Goal: Task Accomplishment & Management: Use online tool/utility

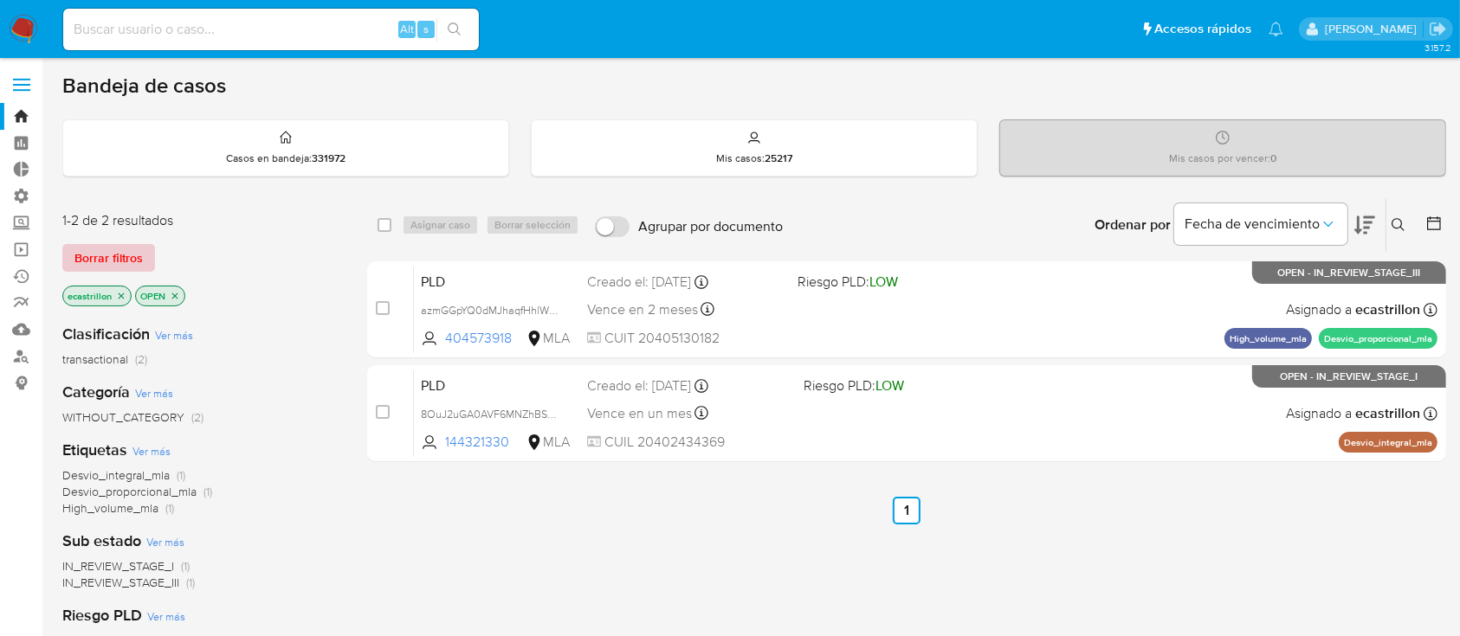
click at [91, 253] on span "Borrar filtros" at bounding box center [108, 258] width 68 height 24
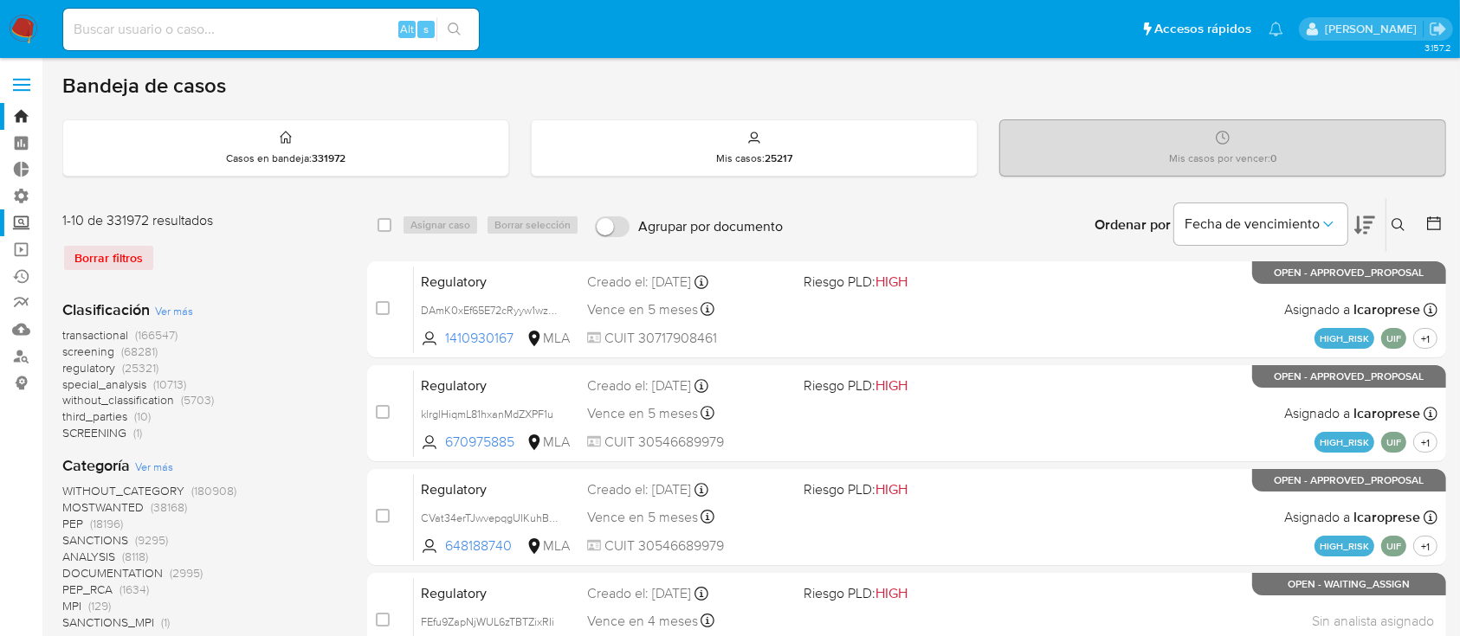
click at [31, 233] on label "Screening" at bounding box center [103, 223] width 206 height 27
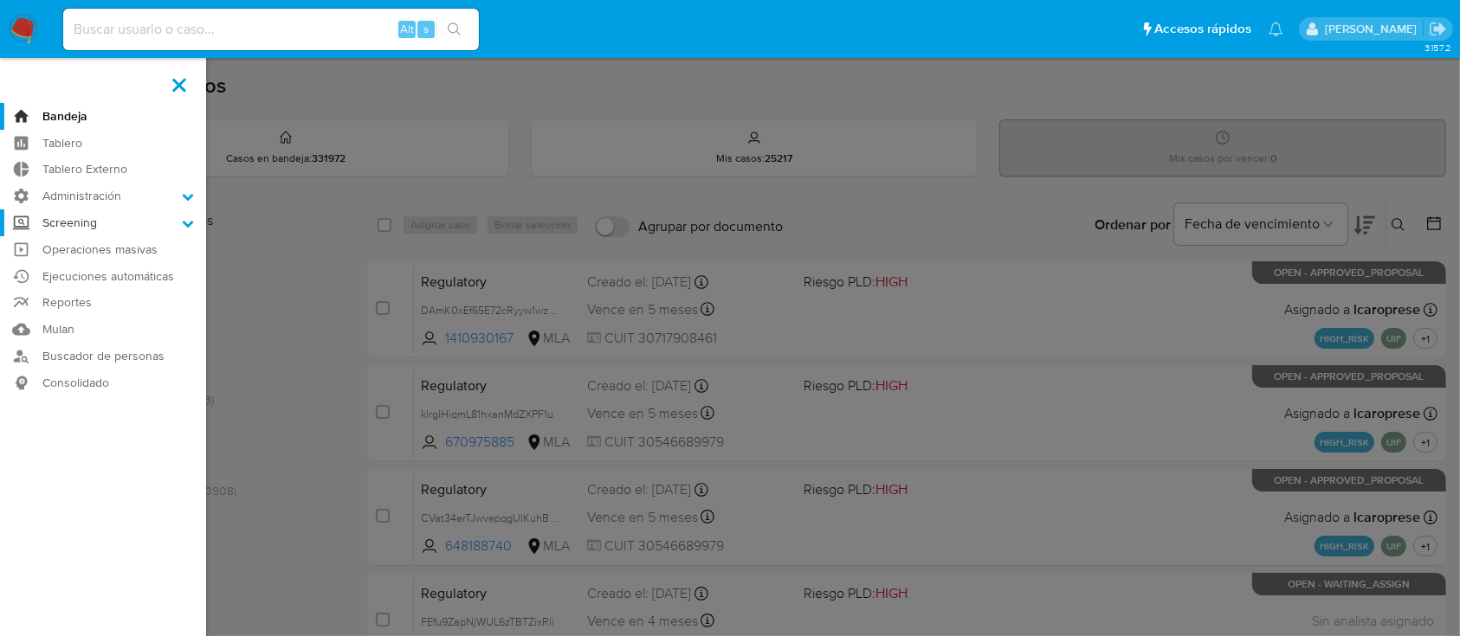
click at [0, 0] on input "Screening" at bounding box center [0, 0] width 0 height 0
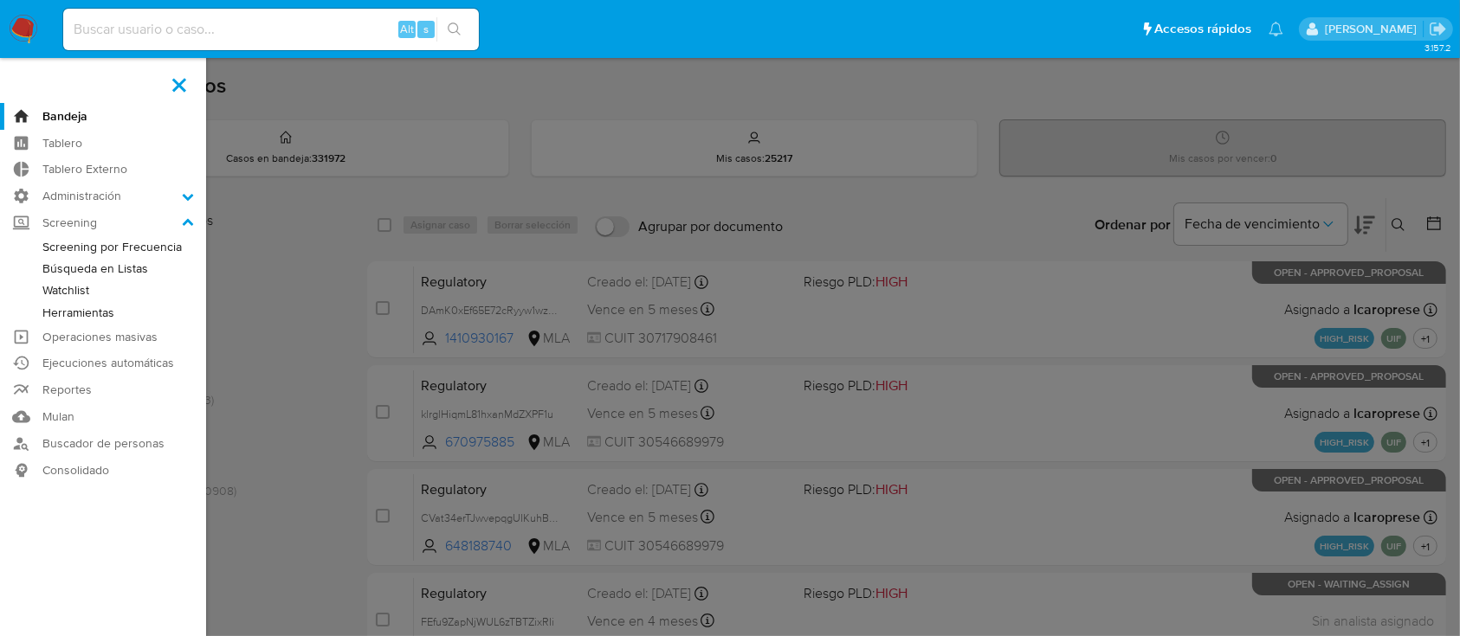
click at [171, 87] on label at bounding box center [179, 85] width 43 height 36
click at [0, 0] on input "checkbox" at bounding box center [0, 0] width 0 height 0
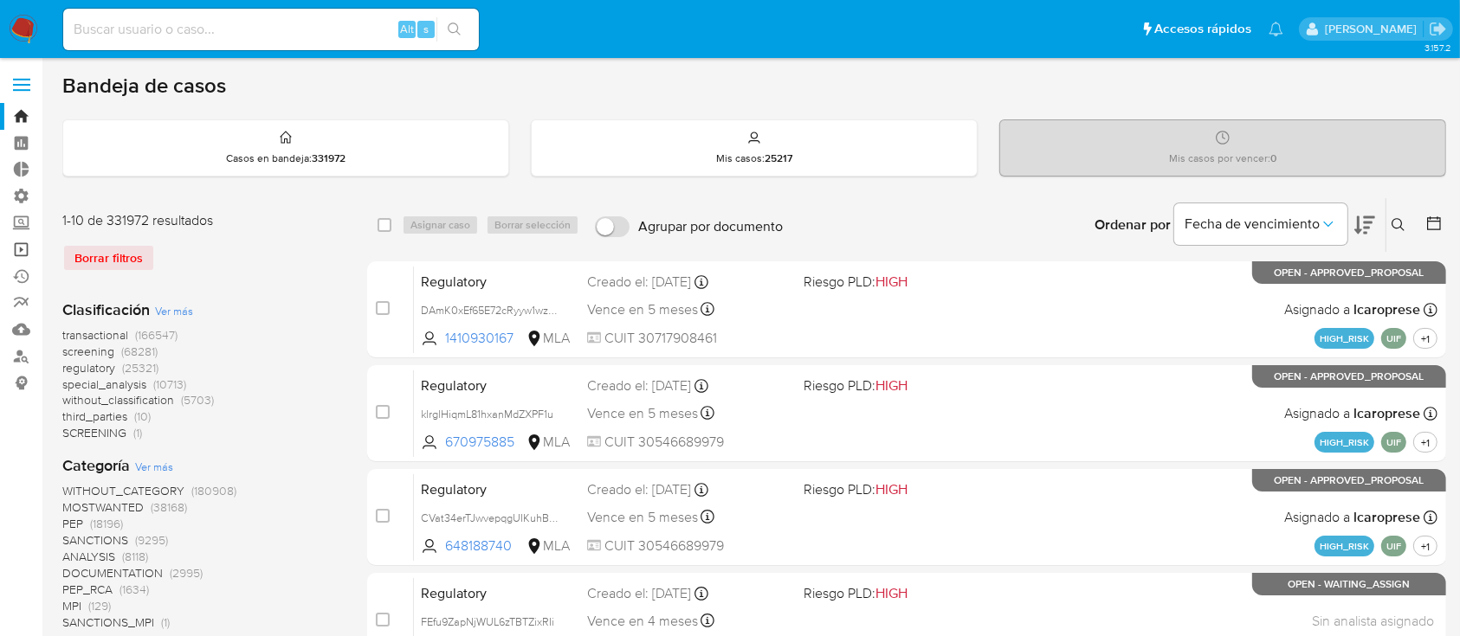
click at [12, 260] on link "Operaciones masivas" at bounding box center [103, 249] width 206 height 27
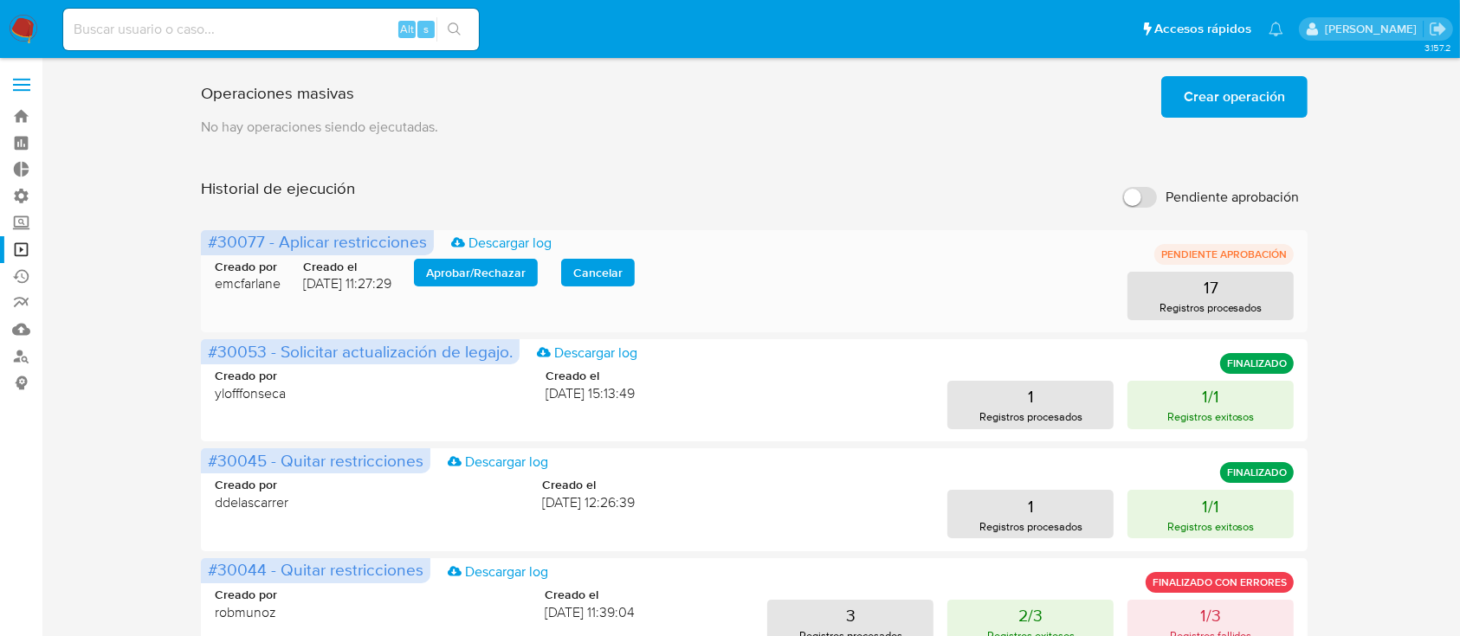
click at [443, 276] on span "Aprobar / Rechazar" at bounding box center [476, 273] width 100 height 24
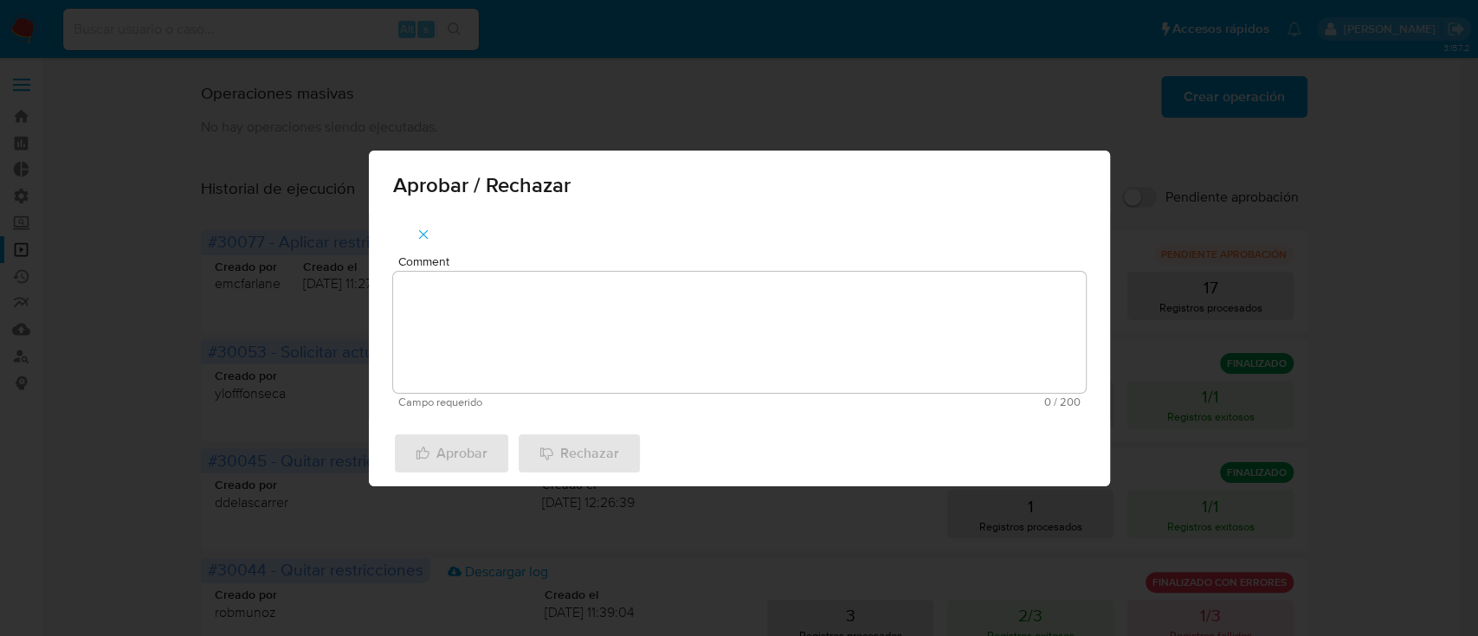
click at [485, 283] on textarea "Comment" at bounding box center [739, 332] width 693 height 121
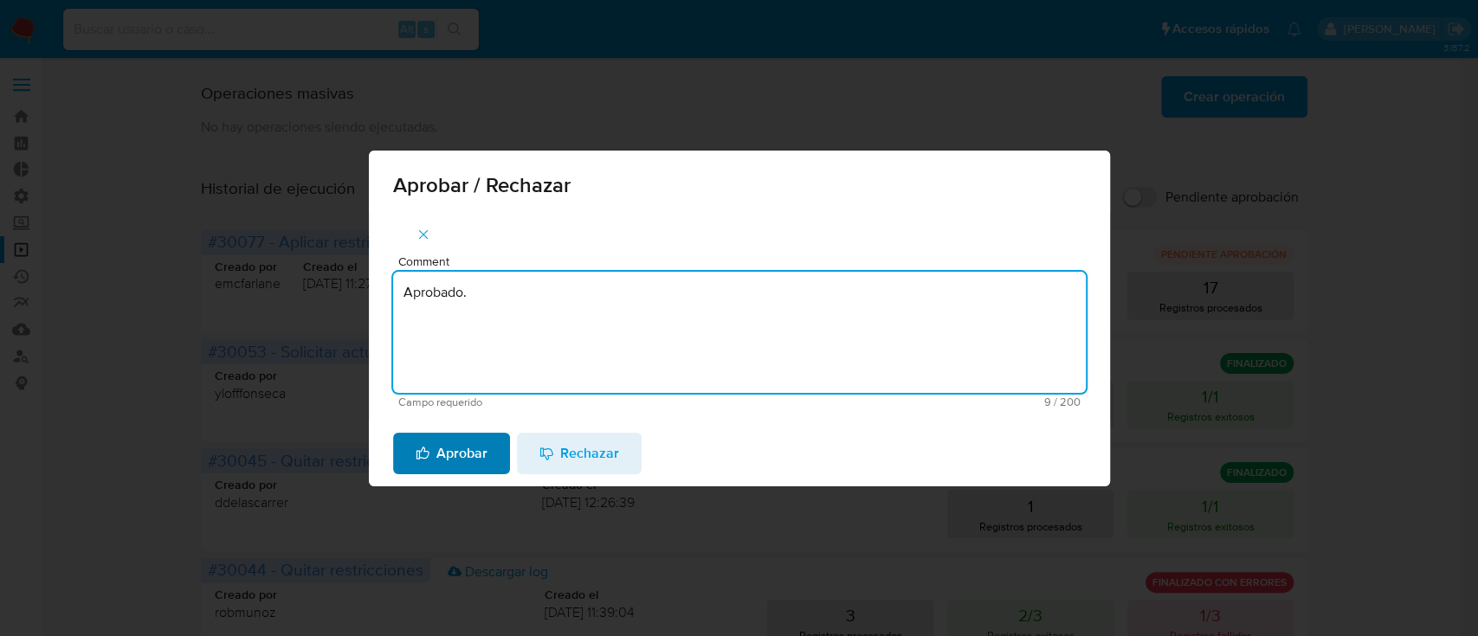
type textarea "Aprobado."
click at [442, 458] on span "Aprobar" at bounding box center [452, 454] width 72 height 38
